Goal: Find specific page/section: Find specific page/section

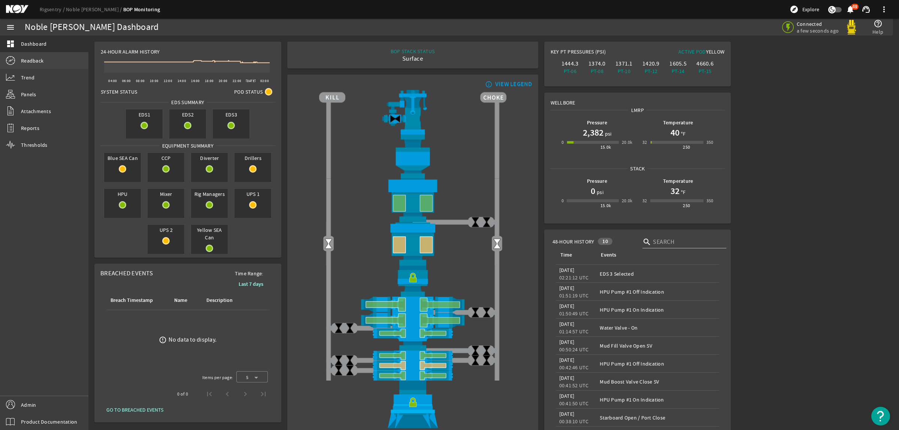
click at [43, 59] on link "Readback" at bounding box center [44, 60] width 88 height 16
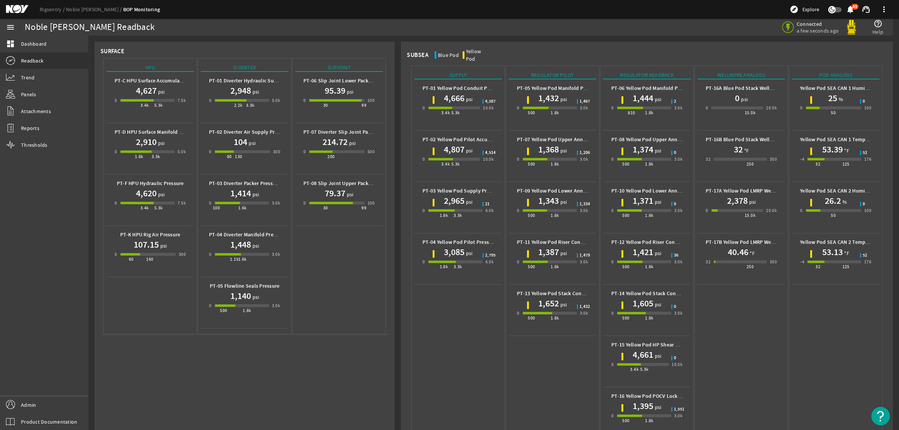
click at [18, 5] on mat-icon at bounding box center [23, 9] width 34 height 9
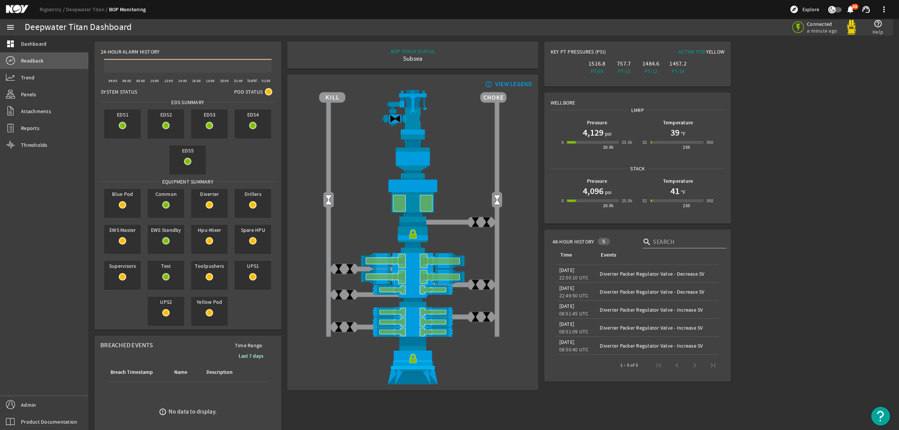
click at [40, 62] on span "Readback" at bounding box center [32, 60] width 22 height 7
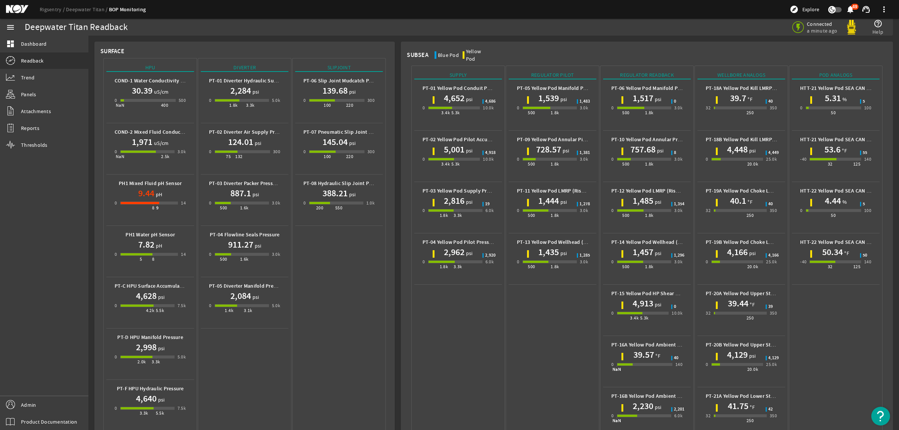
click at [19, 8] on mat-icon at bounding box center [23, 9] width 34 height 9
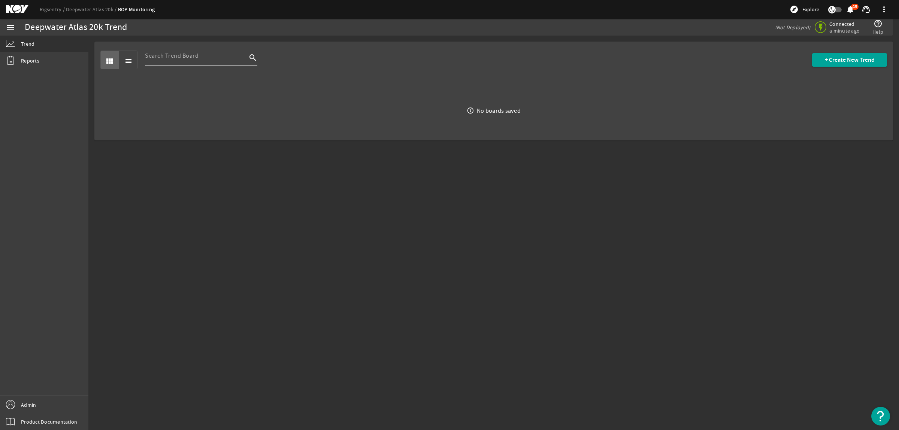
click at [15, 10] on mat-icon at bounding box center [23, 9] width 34 height 9
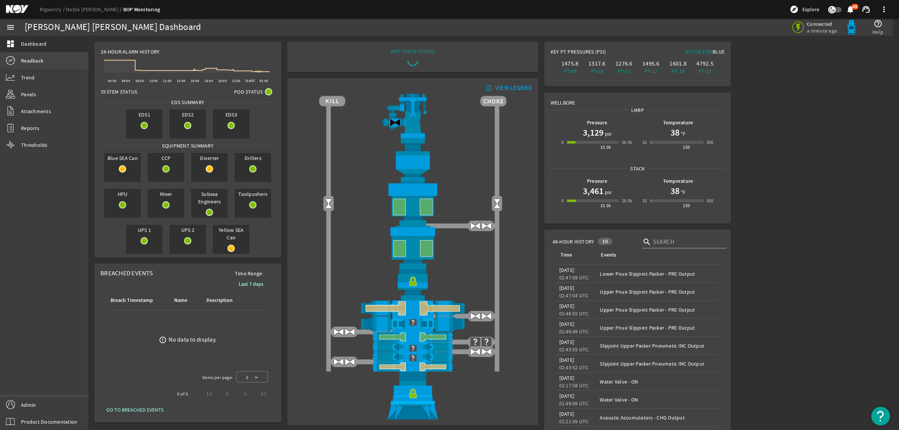
click at [32, 57] on span "Readback" at bounding box center [32, 60] width 22 height 7
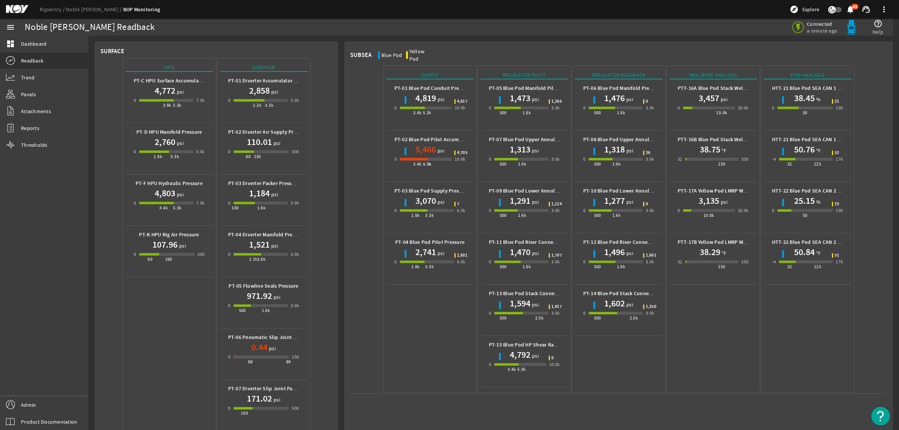
click at [22, 10] on mat-icon at bounding box center [23, 9] width 34 height 9
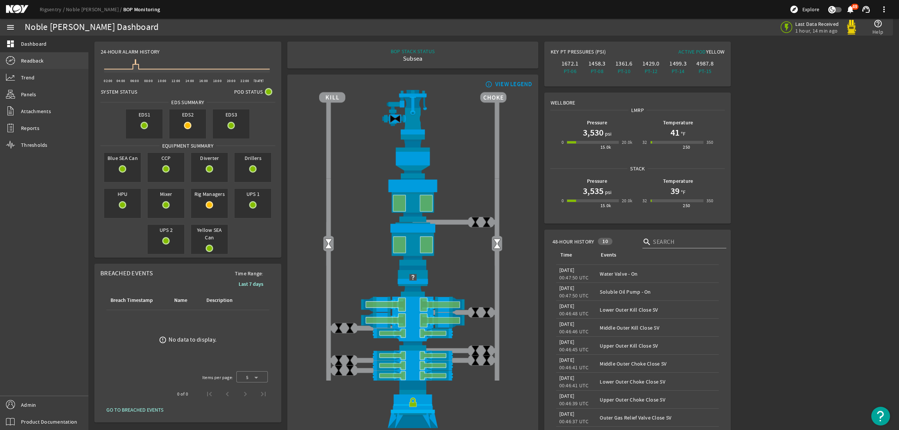
click at [36, 58] on span "Readback" at bounding box center [32, 60] width 22 height 7
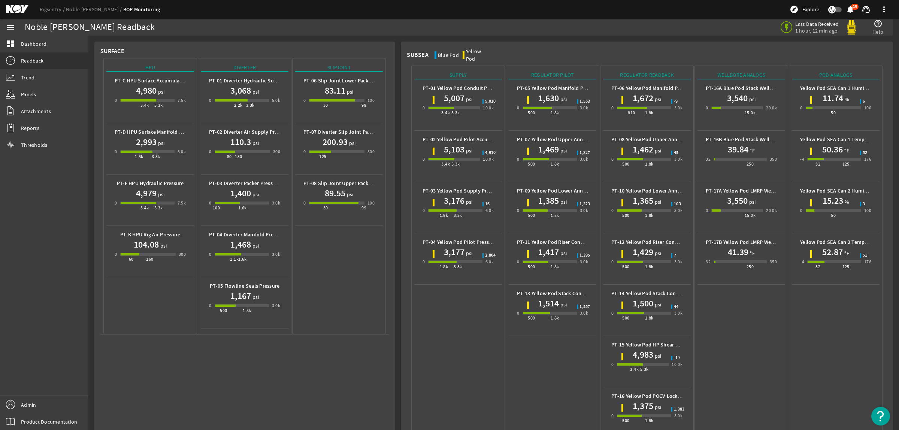
click at [23, 8] on mat-icon at bounding box center [23, 9] width 34 height 9
